Goal: Information Seeking & Learning: Learn about a topic

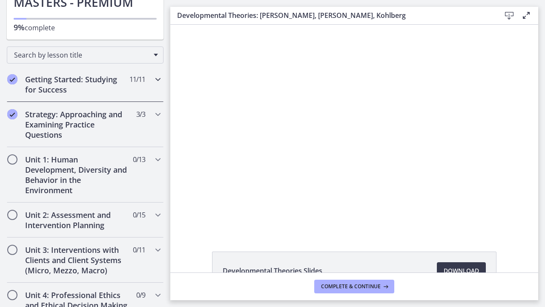
scroll to position [95, 0]
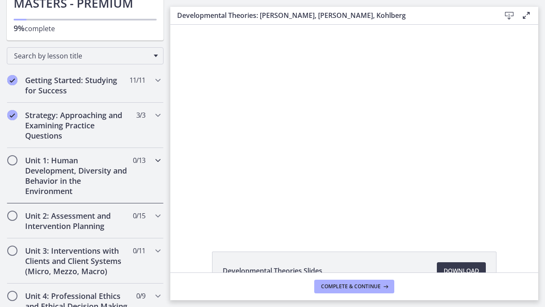
click at [67, 167] on h2 "Unit 1: Human Development, Diversity and Behavior in the Environment" at bounding box center [77, 175] width 104 height 41
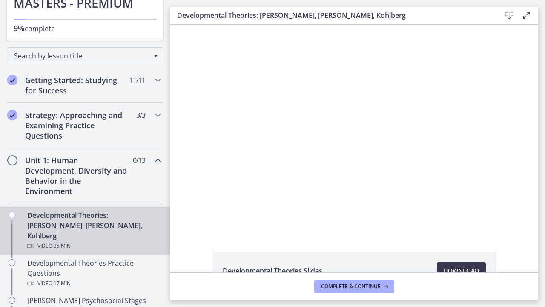
click at [68, 219] on div "Developmental Theories: [PERSON_NAME], [PERSON_NAME], Kohlberg Video · 35 min" at bounding box center [93, 230] width 133 height 41
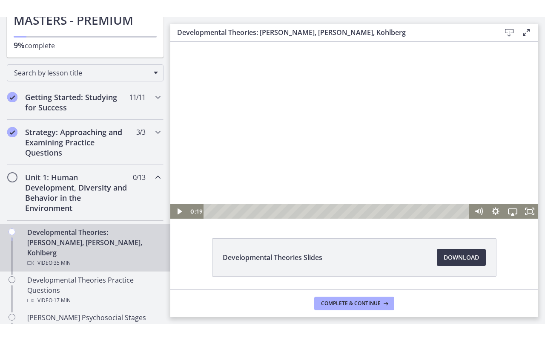
scroll to position [29, 0]
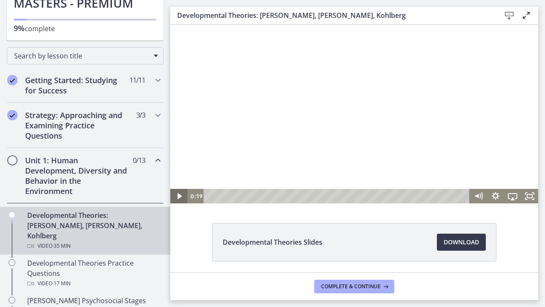
click at [178, 197] on icon "Play Video" at bounding box center [179, 196] width 4 height 6
click at [528, 196] on icon "Fullscreen" at bounding box center [530, 195] width 20 height 17
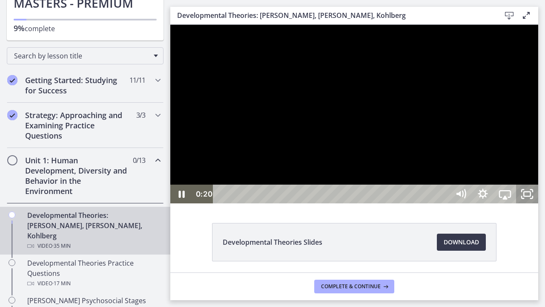
scroll to position [0, 0]
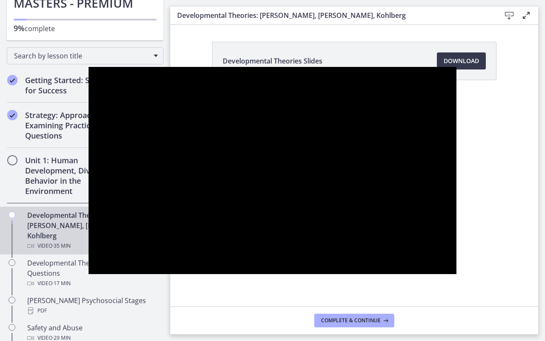
click at [349, 135] on div at bounding box center [273, 170] width 368 height 207
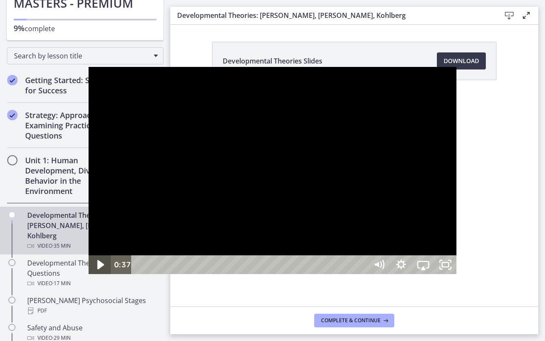
click at [98, 269] on icon "Play Video" at bounding box center [101, 264] width 7 height 9
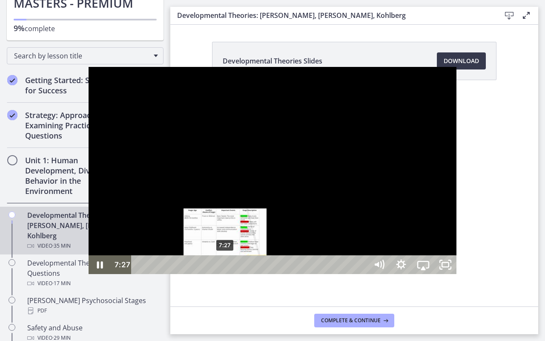
click at [140, 274] on div "7:27" at bounding box center [251, 264] width 223 height 19
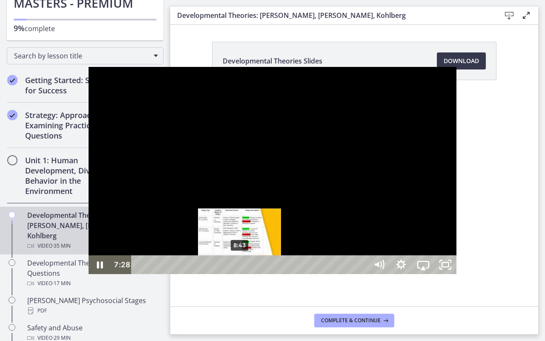
click at [152, 274] on div "8:43" at bounding box center [251, 264] width 223 height 19
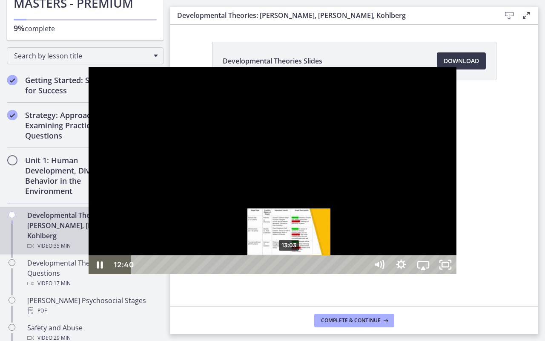
click at [202, 274] on div "13:03" at bounding box center [251, 264] width 223 height 19
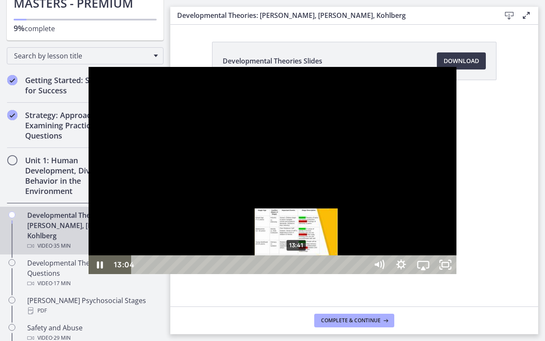
click at [209, 274] on div "13:41" at bounding box center [251, 264] width 223 height 19
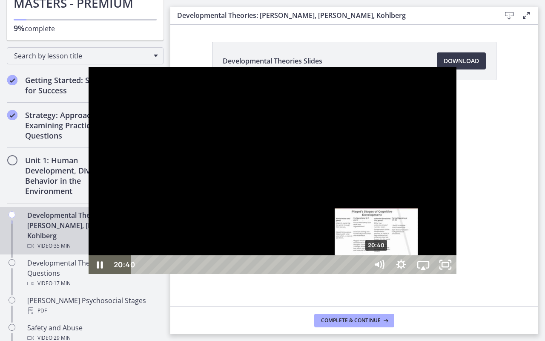
click at [289, 274] on div "20:40" at bounding box center [251, 264] width 223 height 19
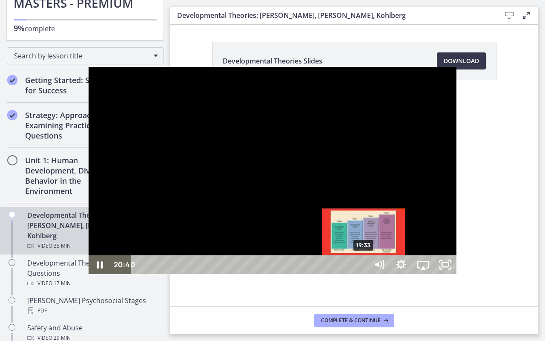
click at [276, 274] on div "19:33" at bounding box center [251, 264] width 223 height 19
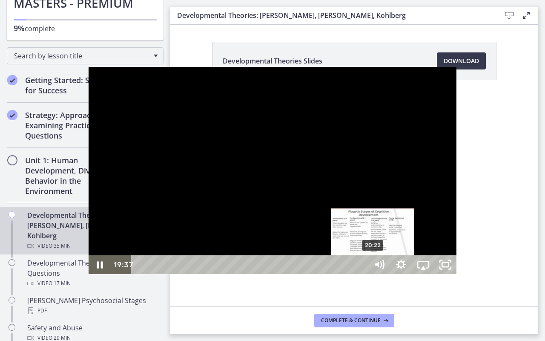
click at [285, 274] on div "20:22" at bounding box center [251, 264] width 223 height 19
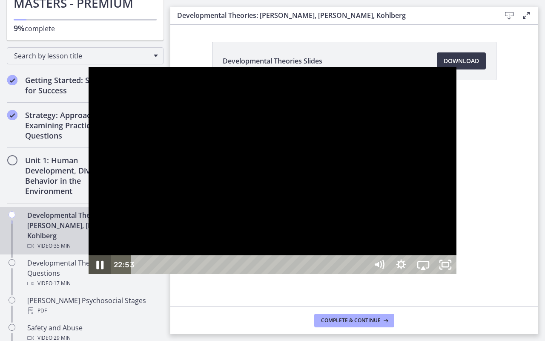
click at [86, 276] on icon "Pause" at bounding box center [99, 265] width 26 height 23
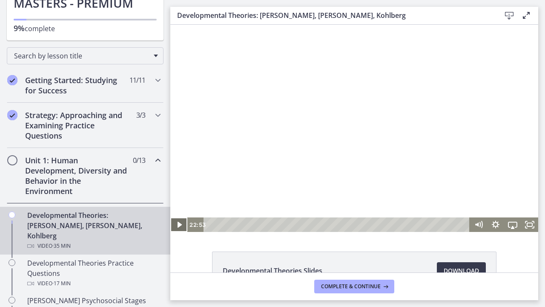
click at [182, 224] on icon "Play Video" at bounding box center [179, 224] width 17 height 14
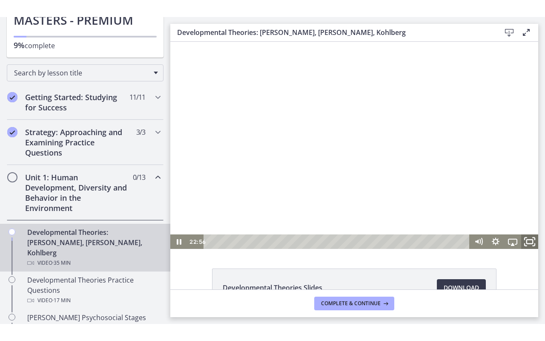
click at [529, 237] on icon "Fullscreen" at bounding box center [530, 241] width 20 height 17
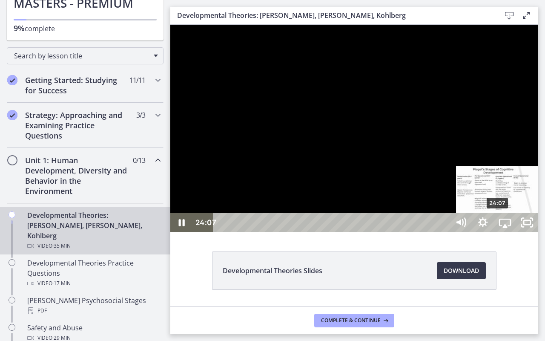
click at [444, 232] on div "24:07" at bounding box center [333, 222] width 223 height 19
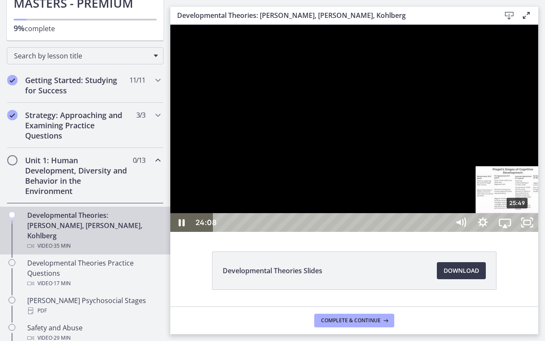
click at [444, 232] on div "25:49" at bounding box center [333, 222] width 223 height 19
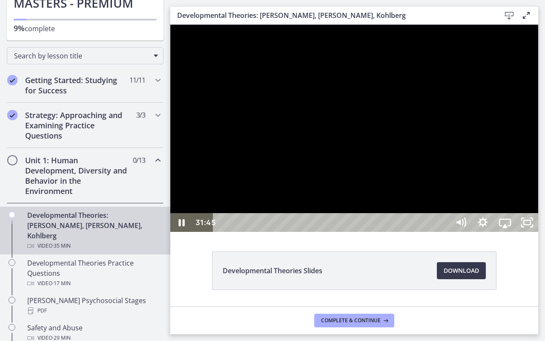
click at [539, 150] on div at bounding box center [354, 128] width 368 height 207
click at [335, 190] on div at bounding box center [354, 128] width 368 height 207
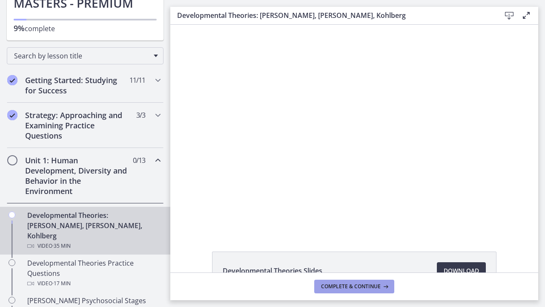
click at [368, 291] on button "Complete & continue" at bounding box center [354, 287] width 80 height 14
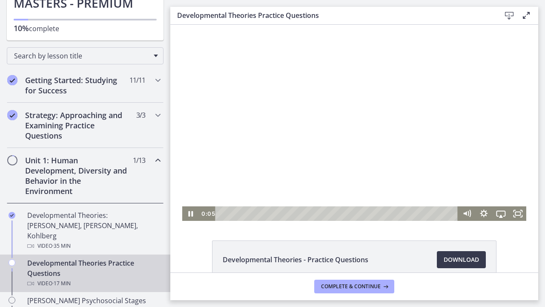
click at [361, 136] on div at bounding box center [354, 123] width 345 height 196
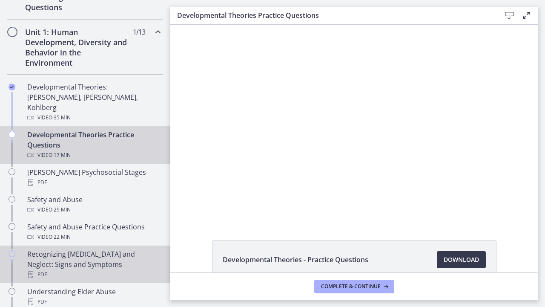
scroll to position [218, 0]
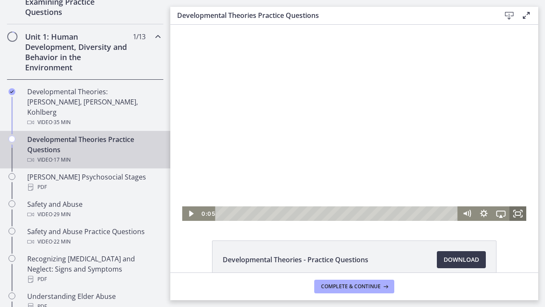
click at [517, 213] on icon "Fullscreen" at bounding box center [518, 213] width 17 height 14
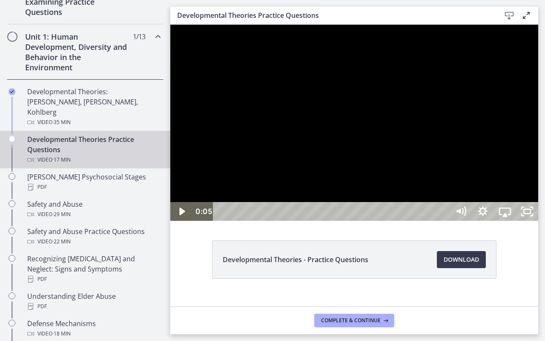
click at [477, 221] on div at bounding box center [354, 123] width 368 height 196
click at [456, 207] on div at bounding box center [354, 123] width 368 height 196
click at [180, 221] on icon "Play Video" at bounding box center [182, 211] width 22 height 19
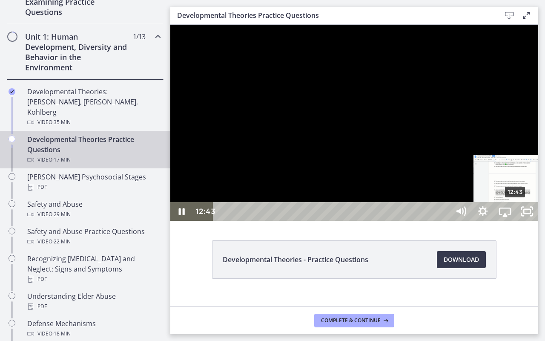
click at [444, 221] on div "12:43" at bounding box center [333, 211] width 223 height 19
click at [444, 221] on div "13:13" at bounding box center [333, 211] width 223 height 19
click at [444, 221] on div "13:30" at bounding box center [333, 211] width 223 height 19
click at [534, 215] on div "Playbar" at bounding box center [533, 211] width 6 height 6
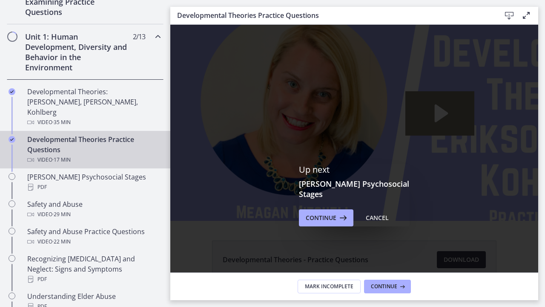
scroll to position [0, 0]
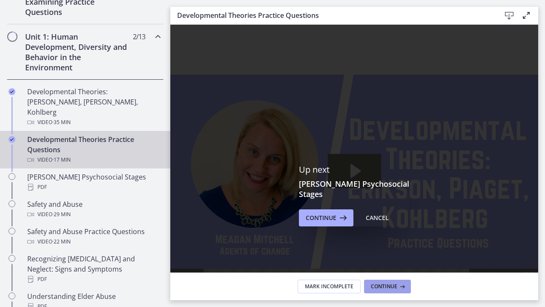
click at [396, 289] on span "Continue" at bounding box center [384, 286] width 26 height 7
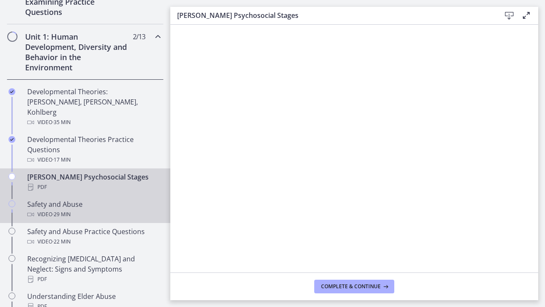
click at [85, 199] on div "Safety and Abuse Video · 29 min" at bounding box center [93, 209] width 133 height 20
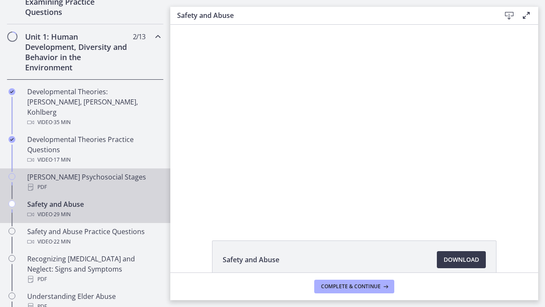
click at [92, 168] on link "[PERSON_NAME] Psychosocial Stages PDF" at bounding box center [85, 181] width 170 height 27
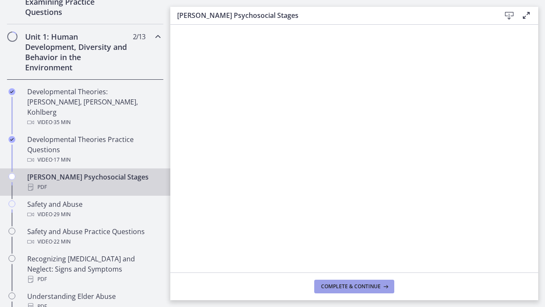
click at [375, 285] on span "Complete & continue" at bounding box center [351, 286] width 60 height 7
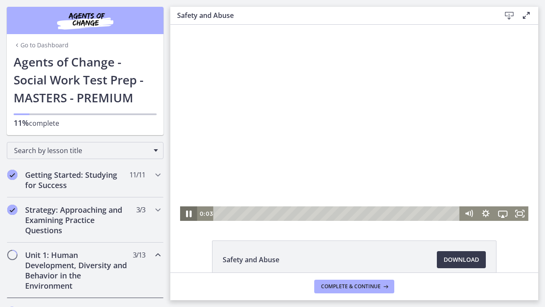
click at [189, 214] on icon "Pause" at bounding box center [189, 213] width 20 height 17
